Goal: Check status: Check status

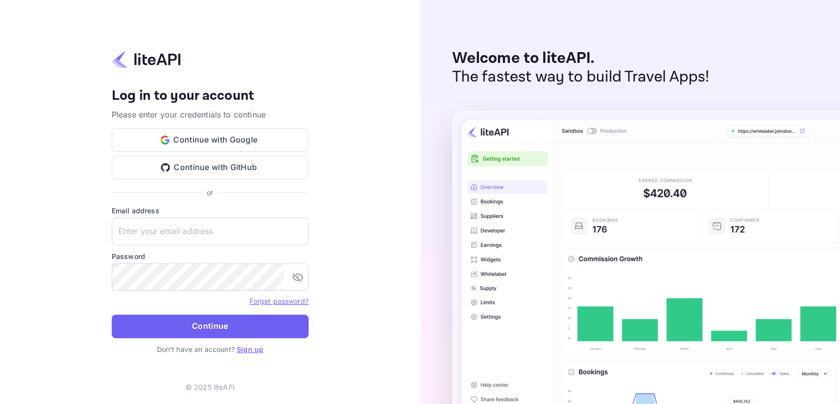
type input "[EMAIL_ADDRESS][DOMAIN_NAME]"
click at [199, 332] on button "Continue" at bounding box center [210, 327] width 197 height 24
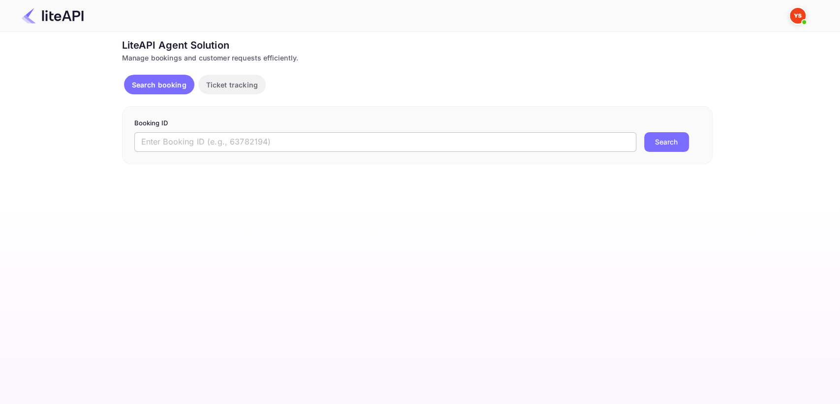
click at [152, 136] on input "text" at bounding box center [385, 142] width 502 height 20
paste input "8875670"
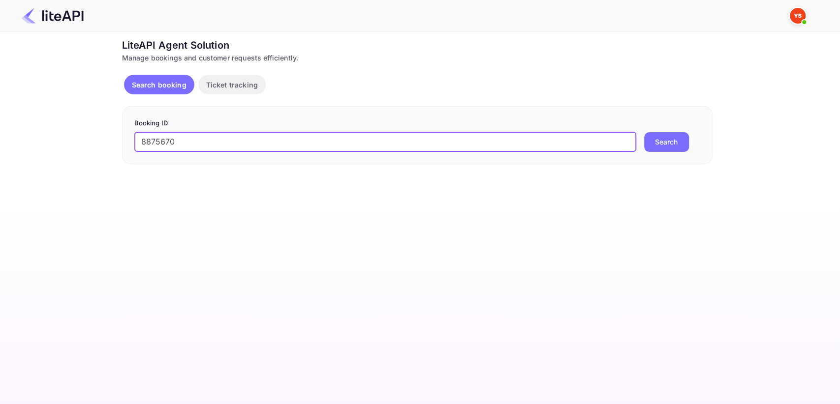
type input "8875670"
click at [654, 135] on button "Search" at bounding box center [666, 142] width 45 height 20
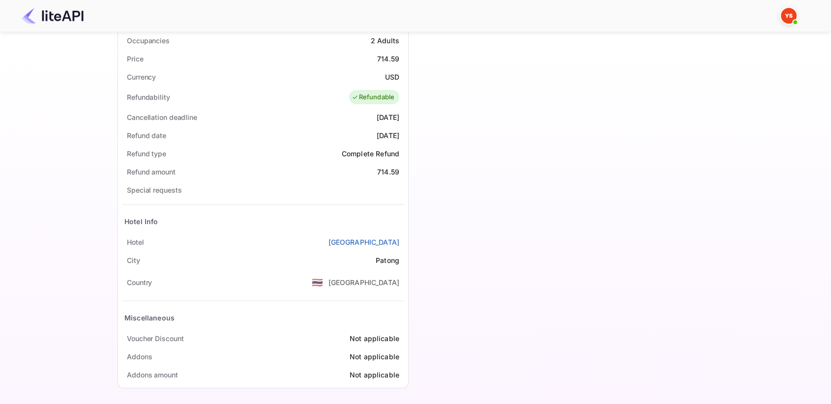
scroll to position [311, 0]
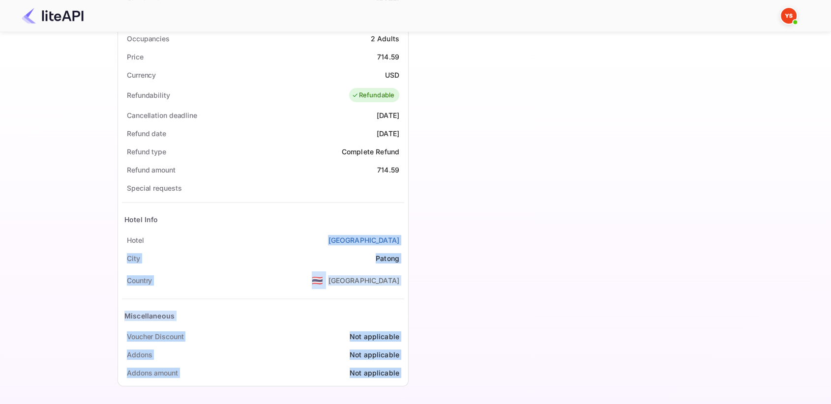
drag, startPoint x: 338, startPoint y: 240, endPoint x: 409, endPoint y: 240, distance: 70.4
click at [409, 240] on div "Guest information Full name Vladislav Podolskii Nationality 🇰🇿 Kazakhstan Email…" at bounding box center [409, 71] width 598 height 645
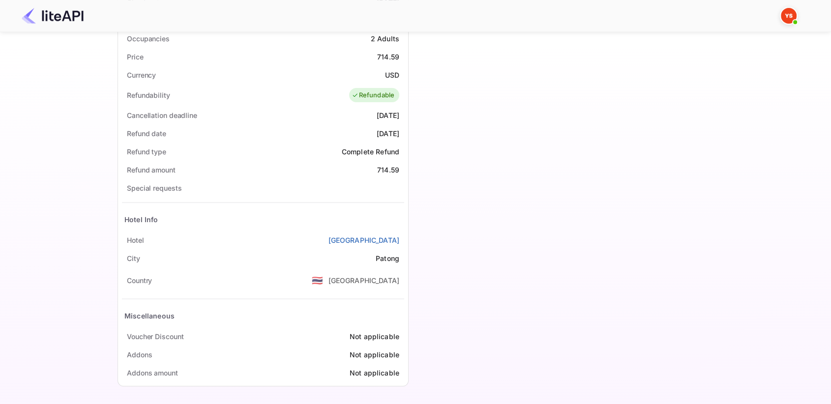
click at [292, 190] on div "Special requests" at bounding box center [263, 188] width 282 height 18
drag, startPoint x: 337, startPoint y: 240, endPoint x: 401, endPoint y: 236, distance: 64.6
click at [401, 236] on div "Hotel Aspery Hotel" at bounding box center [263, 240] width 282 height 18
copy link "Aspery Hotel"
